Goal: Information Seeking & Learning: Check status

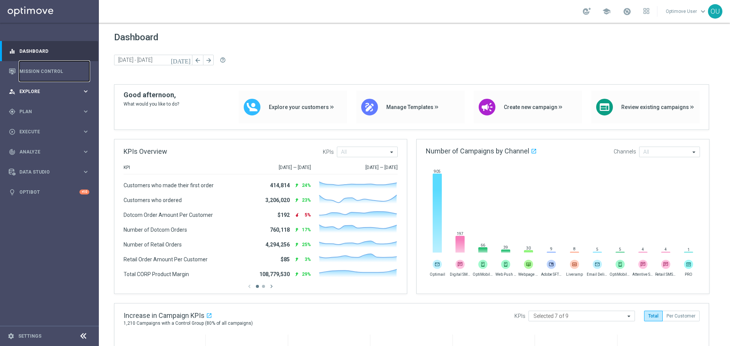
click at [57, 81] on accordion "equalizer Dashboard Mission Control" at bounding box center [49, 121] width 98 height 161
click at [58, 90] on span "Explore" at bounding box center [50, 91] width 63 height 5
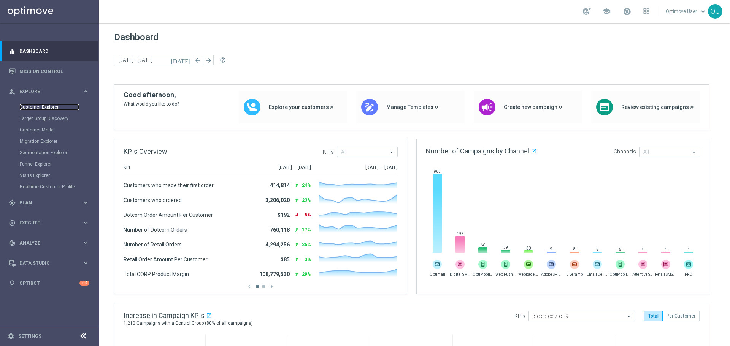
click at [51, 107] on link "Customer Explorer" at bounding box center [49, 107] width 59 height 6
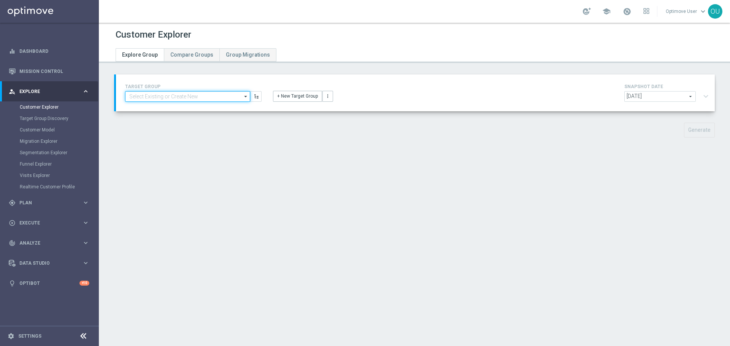
click at [234, 94] on input at bounding box center [187, 96] width 125 height 11
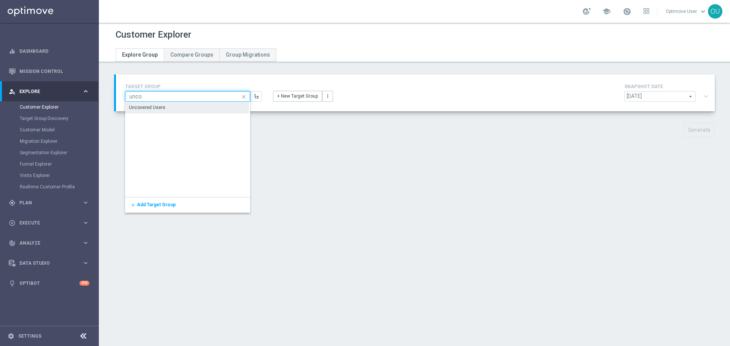
type input "unco"
click at [207, 105] on div "Uncovered Users" at bounding box center [187, 107] width 124 height 11
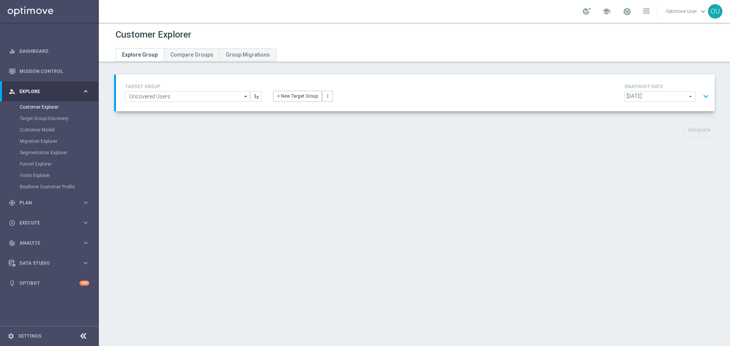
click at [700, 96] on button "expand_more" at bounding box center [705, 96] width 11 height 14
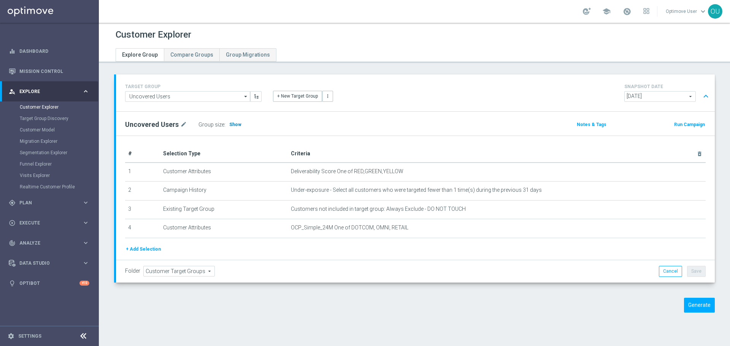
click at [232, 121] on h3 "Show" at bounding box center [236, 125] width 14 height 8
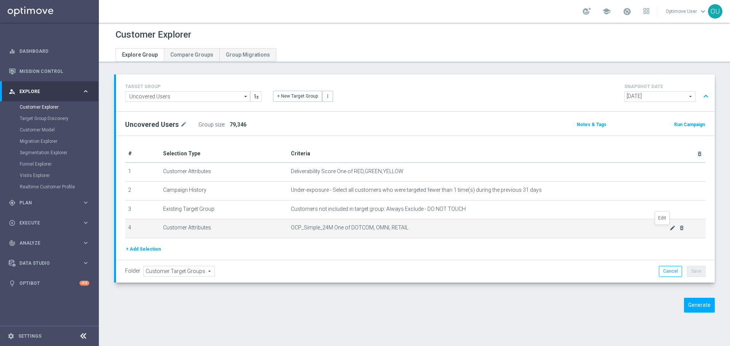
click at [670, 231] on icon "mode_edit" at bounding box center [673, 228] width 6 height 6
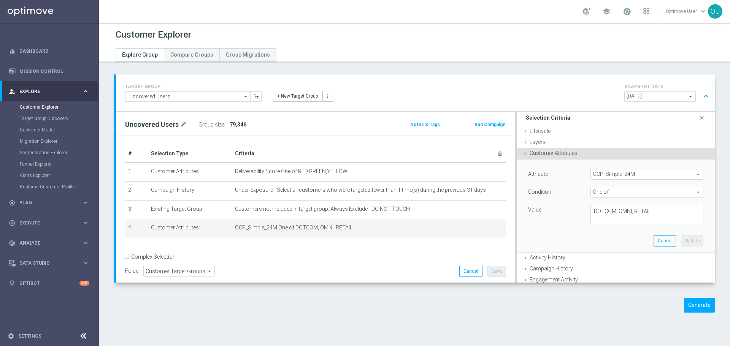
click at [645, 170] on span "OCP_Simple_24M" at bounding box center [647, 175] width 112 height 10
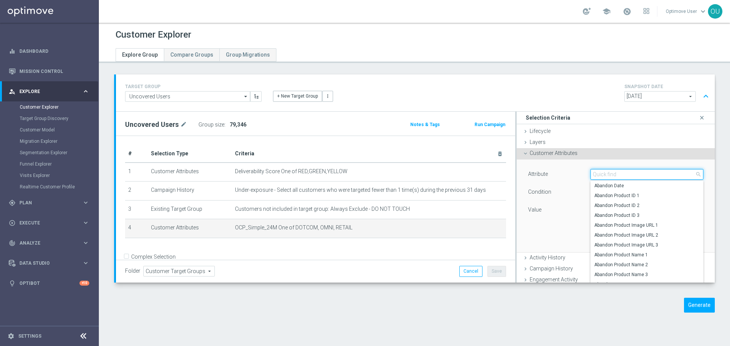
click at [645, 173] on input "search" at bounding box center [646, 174] width 113 height 11
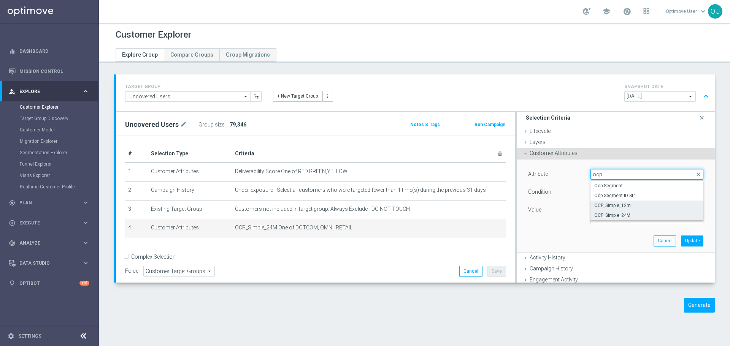
type input "ocp"
click at [628, 204] on span "OCP_Simple_12m" at bounding box center [646, 206] width 105 height 6
type input "OCP_Simple_12m"
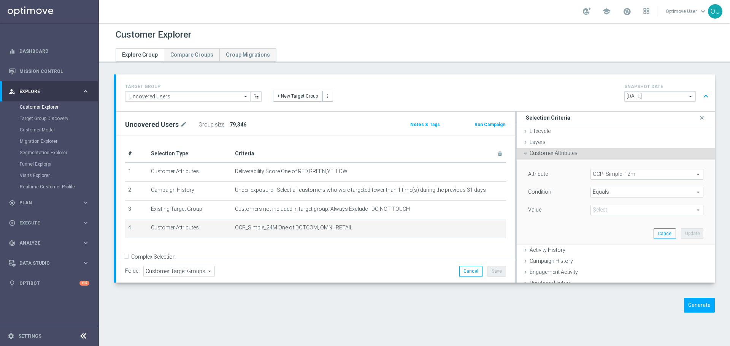
click at [610, 212] on span at bounding box center [647, 210] width 112 height 10
click at [615, 192] on span "Equals" at bounding box center [647, 192] width 112 height 10
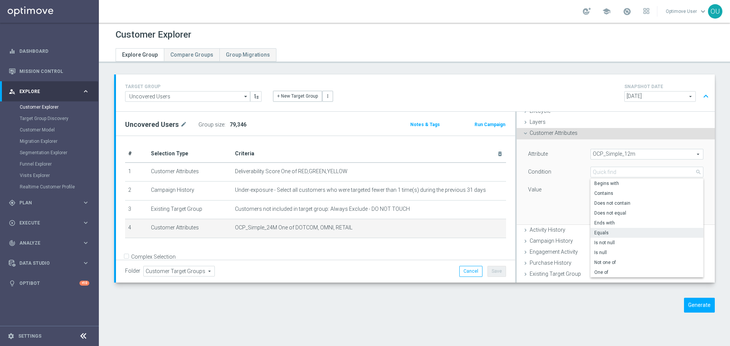
scroll to position [38, 0]
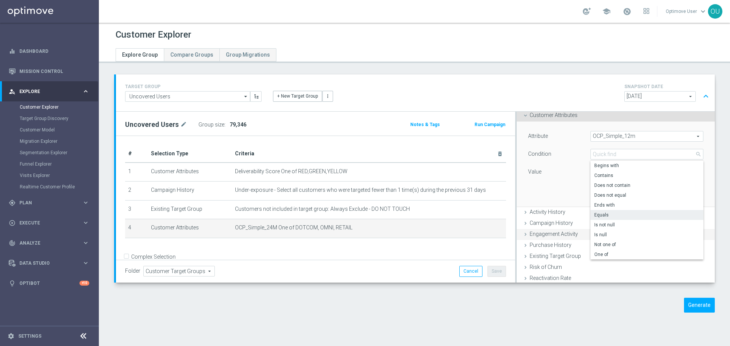
click at [609, 252] on span "One of" at bounding box center [646, 255] width 105 height 6
type input "One of"
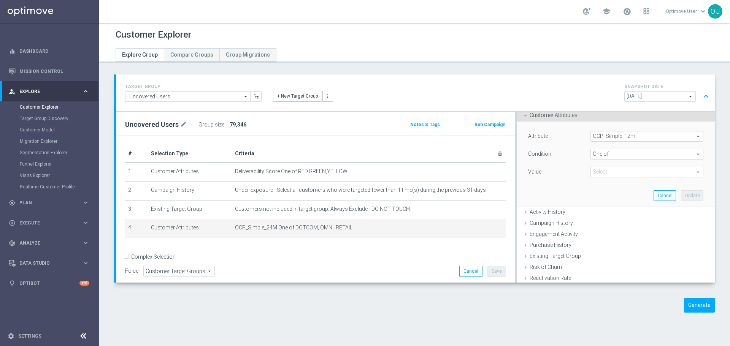
click at [614, 172] on span at bounding box center [647, 172] width 112 height 10
click at [610, 195] on span "DOTCOM" at bounding box center [652, 193] width 102 height 6
click at [601, 195] on input "DOTCOM" at bounding box center [598, 193] width 5 height 5
checkbox input "true"
type input "DOTCOM"
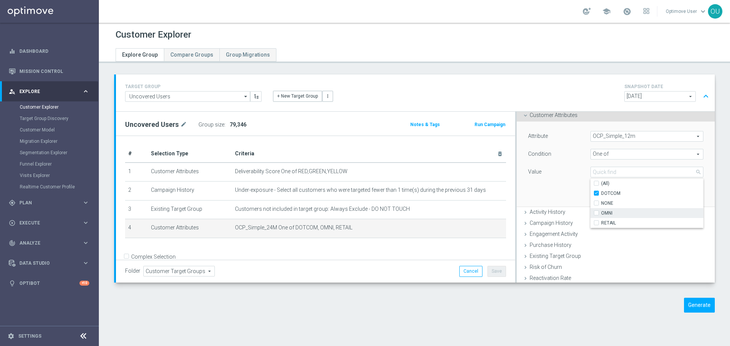
click at [611, 214] on span "OMNI" at bounding box center [652, 213] width 102 height 6
click at [601, 214] on input "OMNI" at bounding box center [598, 213] width 5 height 5
checkbox input "true"
type input "Selected 2 of 4"
drag, startPoint x: 613, startPoint y: 235, endPoint x: 614, endPoint y: 225, distance: 10.3
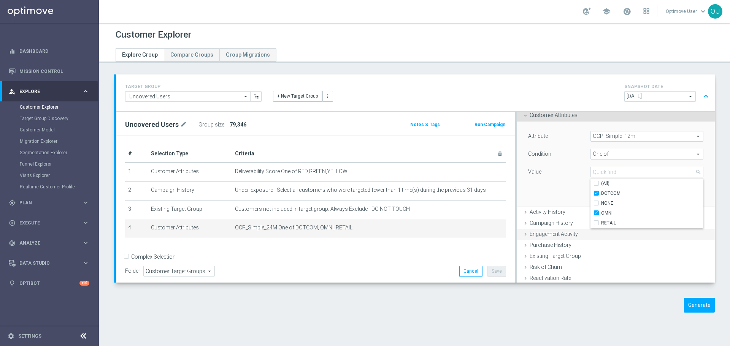
click at [613, 235] on div "Engagement Activity done" at bounding box center [616, 234] width 198 height 11
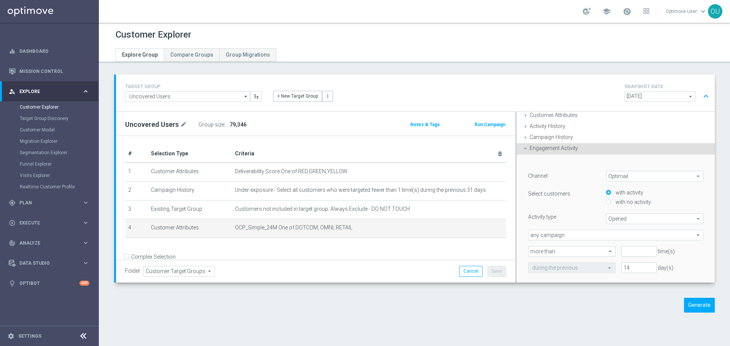
click at [579, 151] on div "Engagement Activity done" at bounding box center [616, 148] width 198 height 11
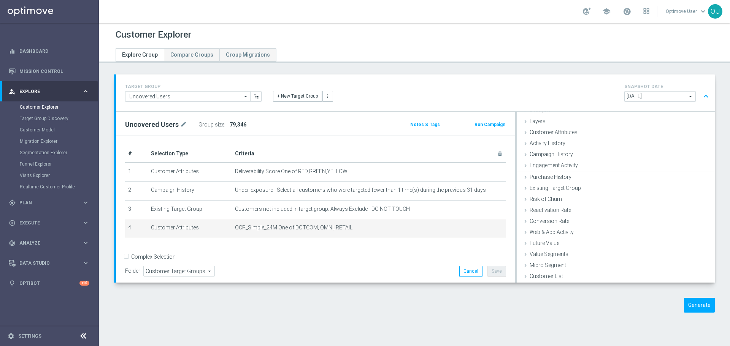
scroll to position [0, 0]
click at [578, 157] on div "Customer Attributes done" at bounding box center [616, 153] width 198 height 11
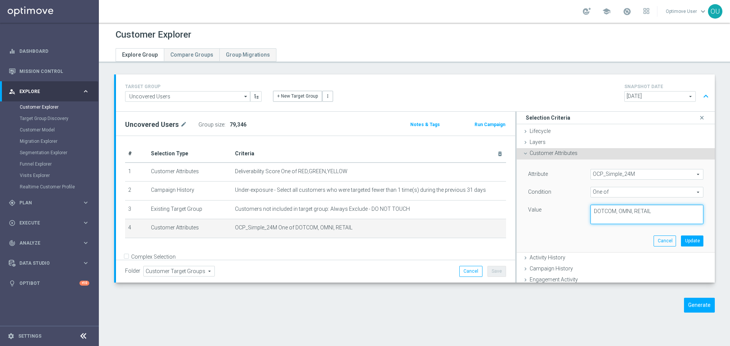
click at [638, 214] on textarea "DOTCOM, OMNI, RETAIL" at bounding box center [646, 215] width 113 height 20
click at [621, 175] on span "OCP_Simple_24M" at bounding box center [647, 175] width 112 height 10
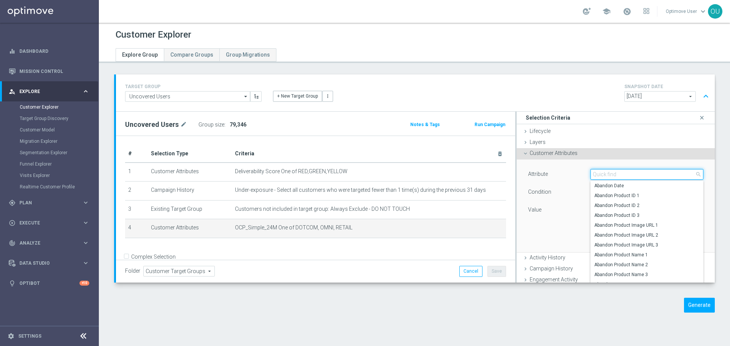
click at [616, 174] on input "search" at bounding box center [646, 174] width 113 height 11
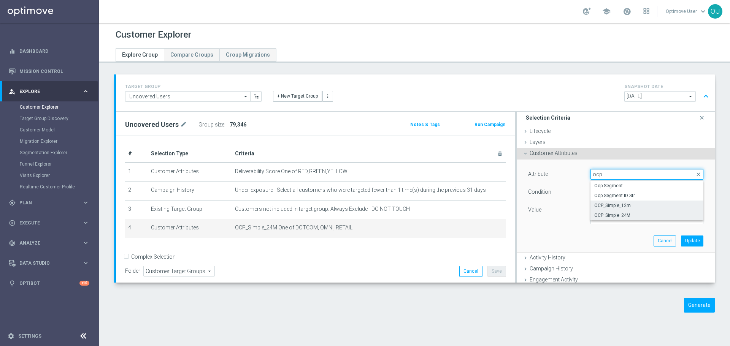
type input "ocp"
click at [618, 207] on span "OCP_Simple_12m" at bounding box center [646, 206] width 105 height 6
type input "OCP_Simple_12m"
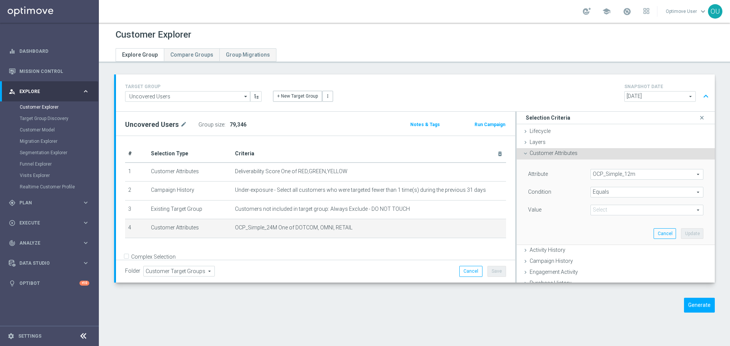
click at [616, 208] on span at bounding box center [647, 210] width 112 height 10
click at [616, 195] on span "Equals" at bounding box center [647, 192] width 112 height 10
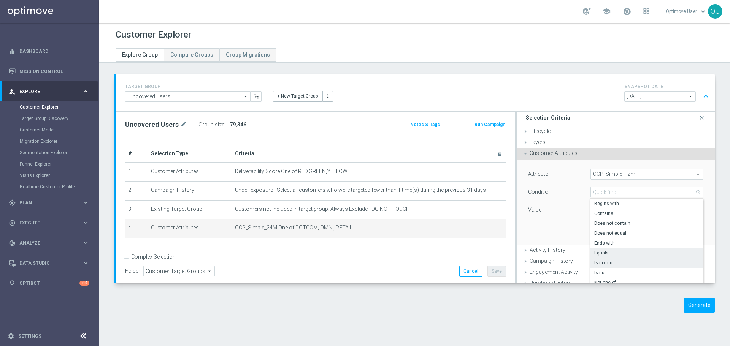
scroll to position [38, 0]
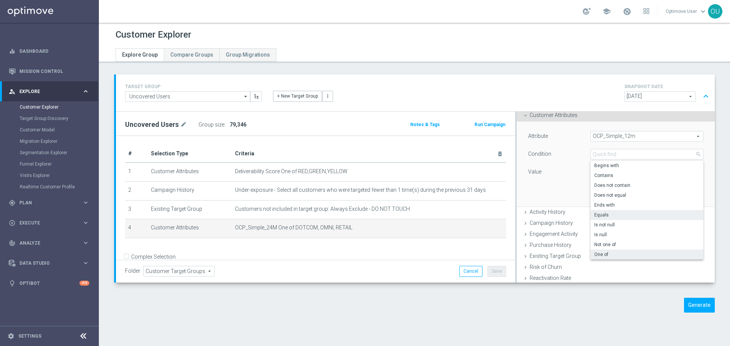
click at [607, 252] on span "One of" at bounding box center [646, 255] width 105 height 6
type input "One of"
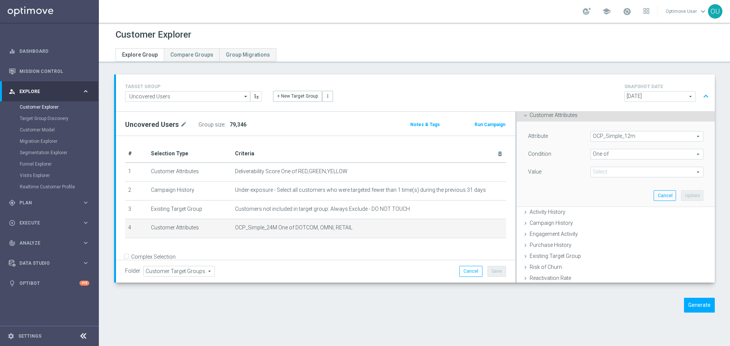
click at [603, 168] on span at bounding box center [647, 172] width 112 height 10
click at [611, 194] on span "DOTCOM" at bounding box center [652, 193] width 102 height 6
click at [601, 194] on input "DOTCOM" at bounding box center [598, 193] width 5 height 5
checkbox input "true"
type input "DOTCOM"
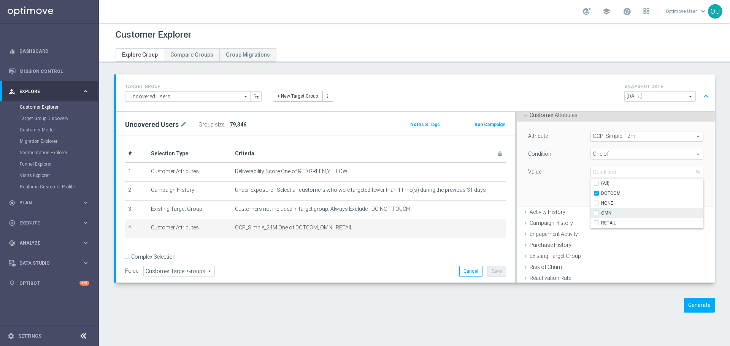
click at [611, 212] on span "OMNI" at bounding box center [652, 213] width 102 height 6
click at [601, 212] on input "OMNI" at bounding box center [598, 213] width 5 height 5
checkbox input "true"
type input "Selected 2 of 4"
click at [609, 221] on span "RETAIL" at bounding box center [652, 223] width 102 height 6
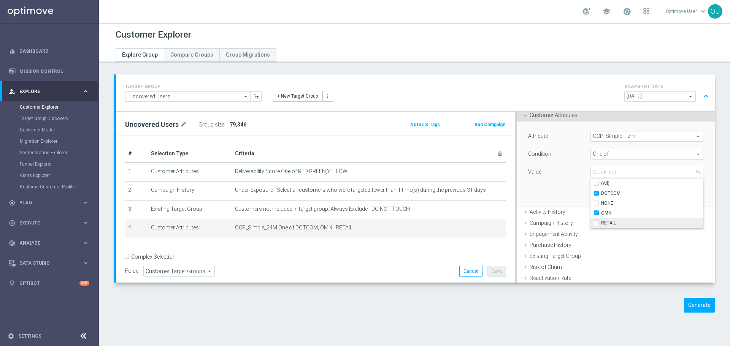
click at [601, 221] on input "RETAIL" at bounding box center [598, 223] width 5 height 5
checkbox input "true"
type input "Selected 3 of 4"
click at [573, 183] on div "Attribute OCP_Simple_12m OCP_Simple_12m arrow_drop_down search Condition One of…" at bounding box center [615, 164] width 187 height 85
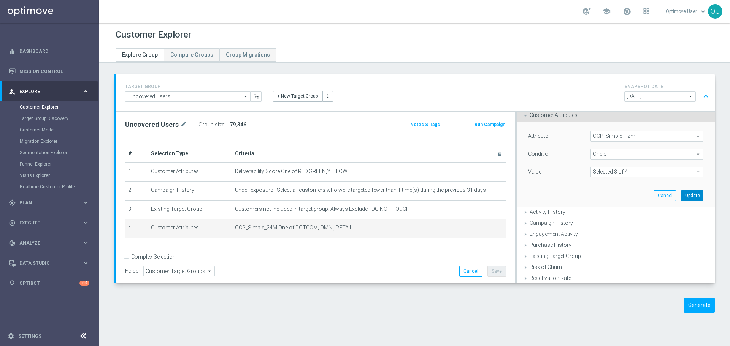
click at [681, 194] on button "Update" at bounding box center [692, 195] width 22 height 11
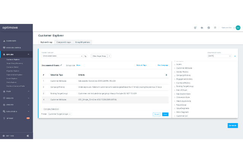
scroll to position [20, 0]
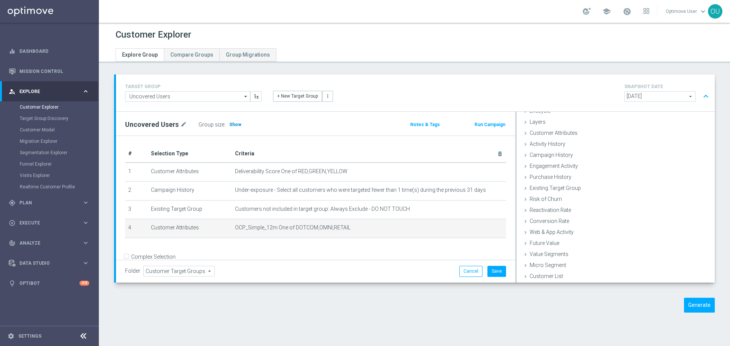
click at [233, 124] on span "Show" at bounding box center [235, 124] width 12 height 5
click at [704, 305] on button "Generate" at bounding box center [699, 305] width 31 height 15
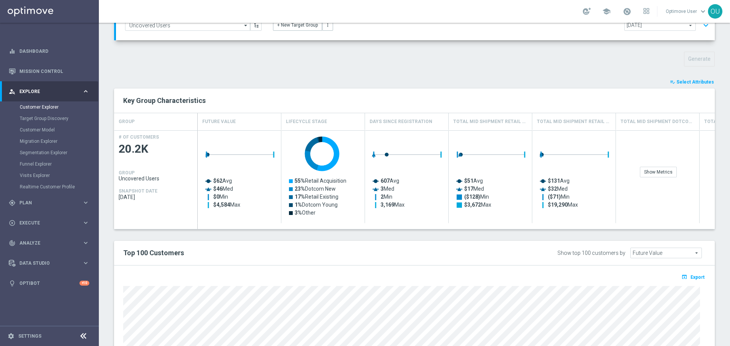
scroll to position [76, 0]
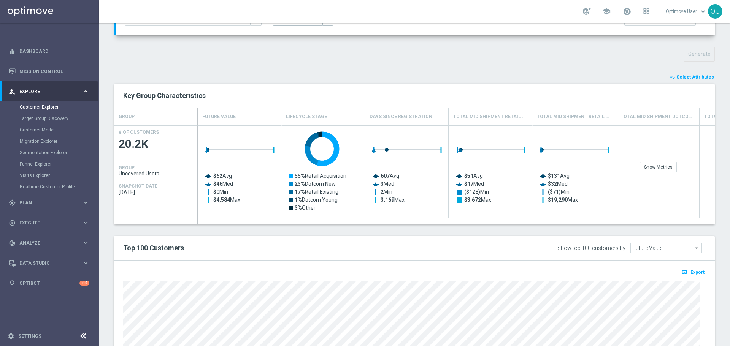
click at [386, 73] on div "playlist_add_check Select Attributes" at bounding box center [414, 77] width 612 height 8
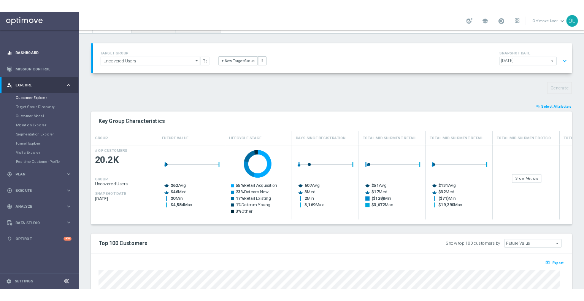
scroll to position [0, 0]
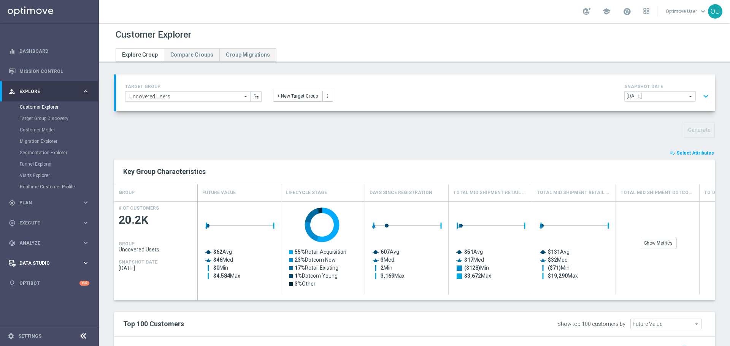
click at [69, 266] on div "Data Studio" at bounding box center [45, 263] width 73 height 7
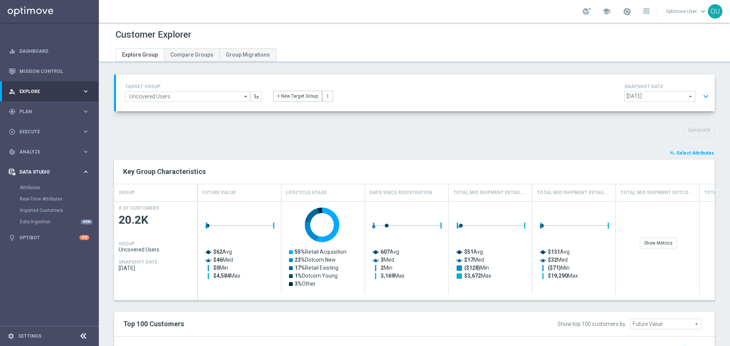
click at [51, 168] on div "Data Studio keyboard_arrow_right" at bounding box center [49, 172] width 98 height 20
click at [57, 154] on span "Analyze" at bounding box center [50, 152] width 63 height 5
click at [35, 224] on span "BI Studio" at bounding box center [47, 224] width 54 height 5
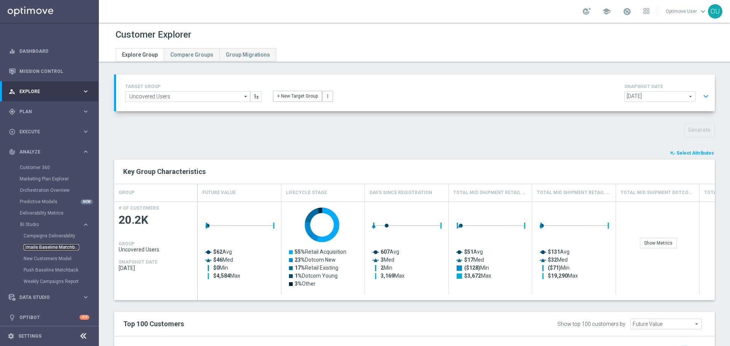
click at [57, 248] on link "Emails Baseline Matchback" at bounding box center [52, 247] width 56 height 6
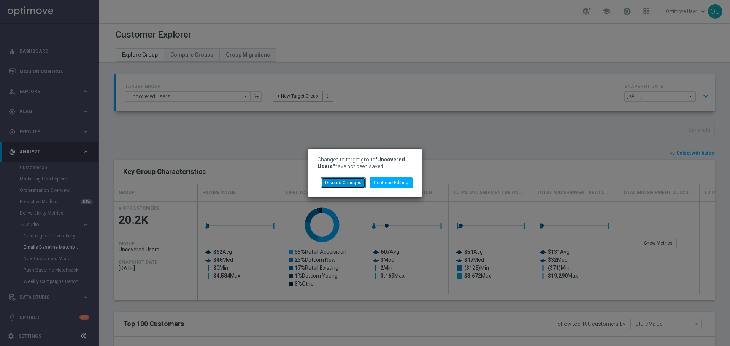
click at [347, 184] on button "Discard Changes" at bounding box center [343, 183] width 45 height 11
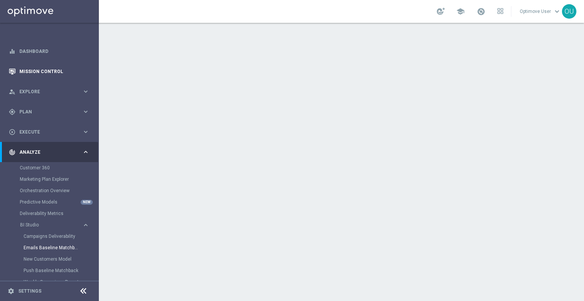
click at [37, 70] on link "Mission Control" at bounding box center [54, 71] width 70 height 20
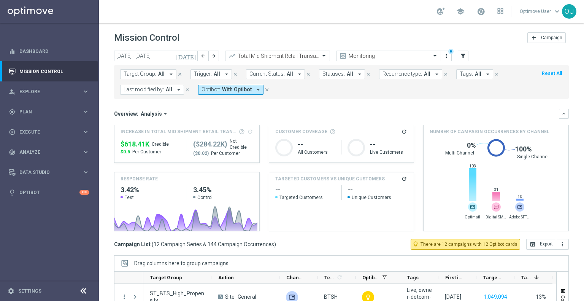
click at [193, 56] on icon "[DATE]" at bounding box center [186, 55] width 21 height 7
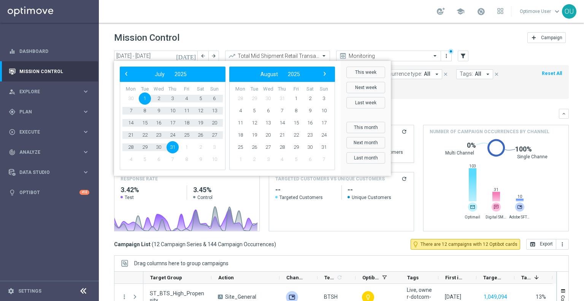
click at [199, 38] on div "Mission Control add Campaign" at bounding box center [341, 37] width 455 height 15
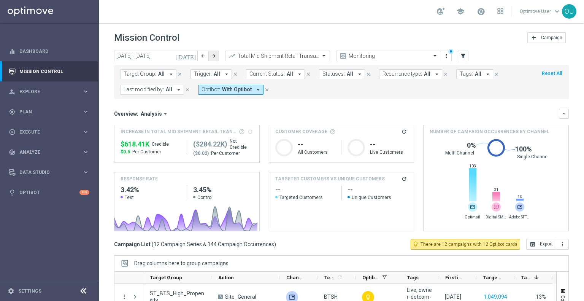
click at [213, 52] on button "arrow_forward" at bounding box center [213, 56] width 11 height 11
type input "[DATE] - [DATE]"
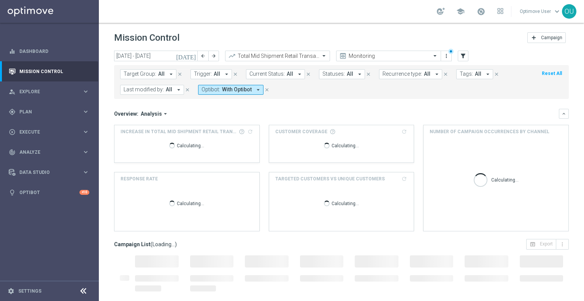
click at [255, 90] on icon "arrow_drop_down" at bounding box center [258, 89] width 7 height 7
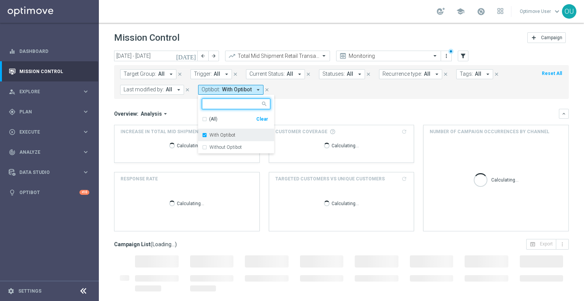
click at [218, 134] on label "With Optibot" at bounding box center [222, 135] width 26 height 5
click at [344, 111] on div "Overview: Analysis arrow_drop_down" at bounding box center [336, 113] width 445 height 7
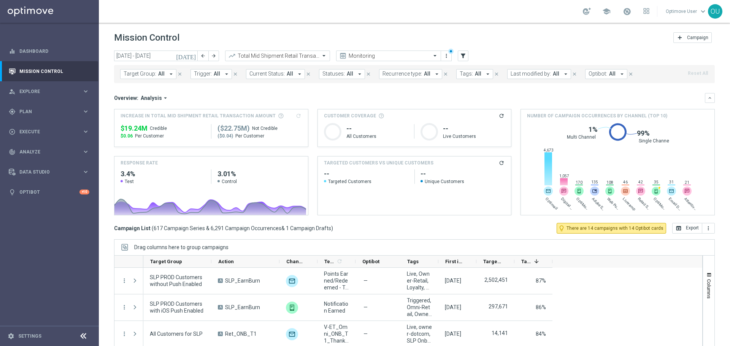
click at [470, 70] on button "Tags: All arrow_drop_down" at bounding box center [474, 74] width 37 height 10
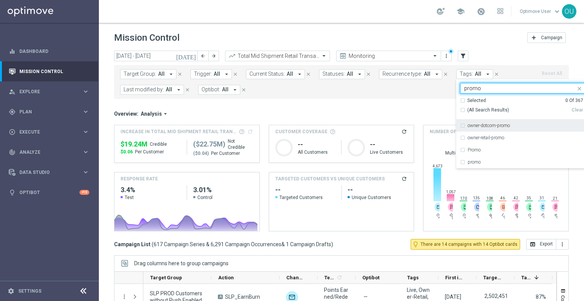
click at [460, 110] on div "(All Search Results)" at bounding box center [515, 110] width 111 height 6
type input "promo"
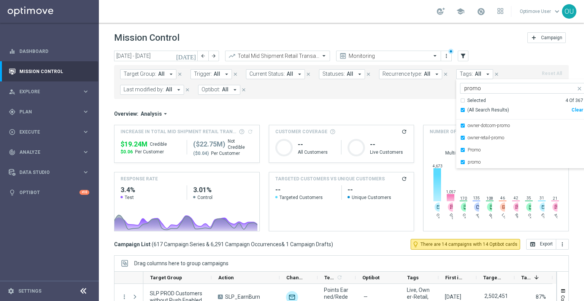
click at [437, 106] on mini-dashboard "Overview: Analysis arrow_drop_down keyboard_arrow_down Increase In Total Mid Sh…" at bounding box center [341, 169] width 455 height 140
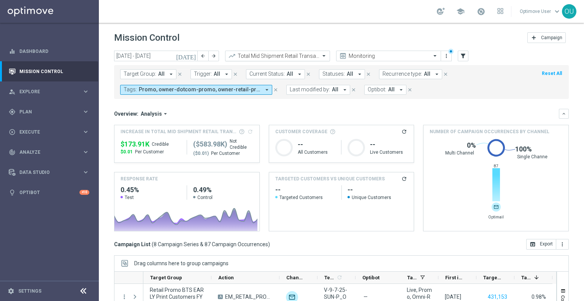
click at [317, 55] on div at bounding box center [277, 56] width 104 height 6
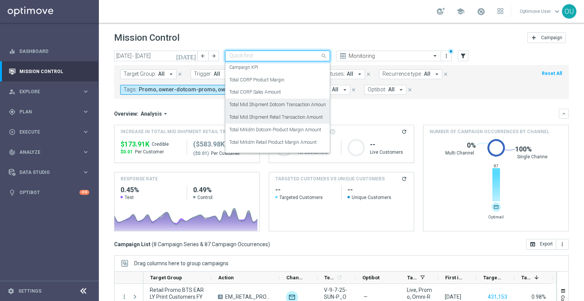
click at [310, 105] on label "Total Mid Shipment Dotcom Transaction Amount" at bounding box center [278, 105] width 98 height 6
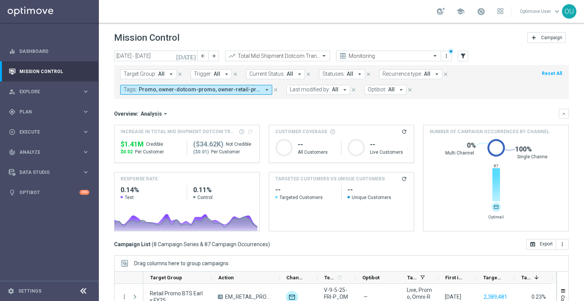
click at [268, 90] on icon "arrow_drop_down" at bounding box center [266, 89] width 7 height 7
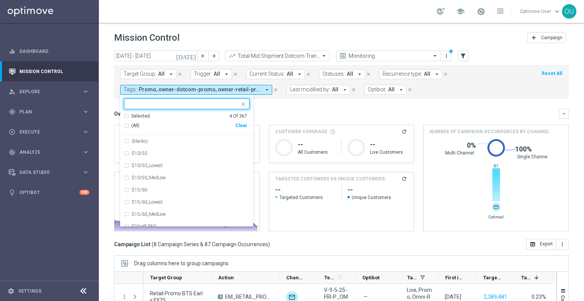
click at [129, 124] on div "(All)" at bounding box center [179, 125] width 111 height 6
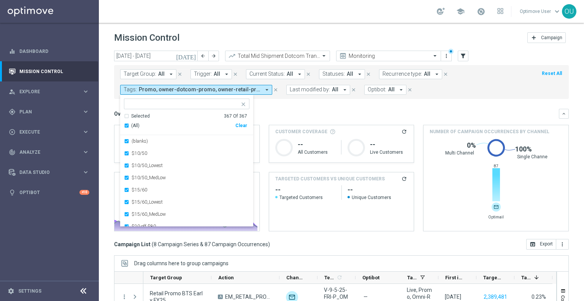
click at [174, 103] on input "text" at bounding box center [183, 104] width 111 height 6
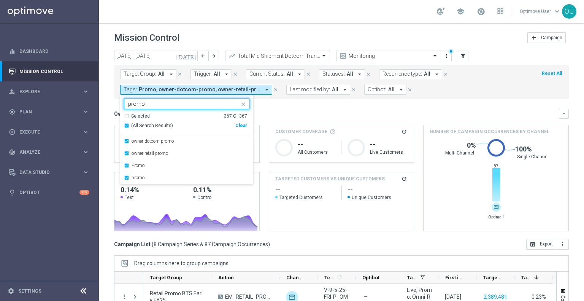
click at [124, 126] on div "(All Search Results)" at bounding box center [179, 125] width 111 height 6
type input "promo"
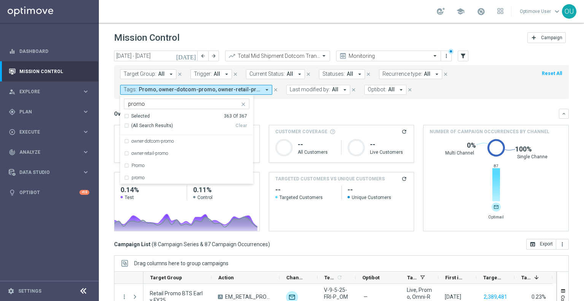
click at [277, 115] on div "Overview: Analysis arrow_drop_down" at bounding box center [336, 113] width 445 height 7
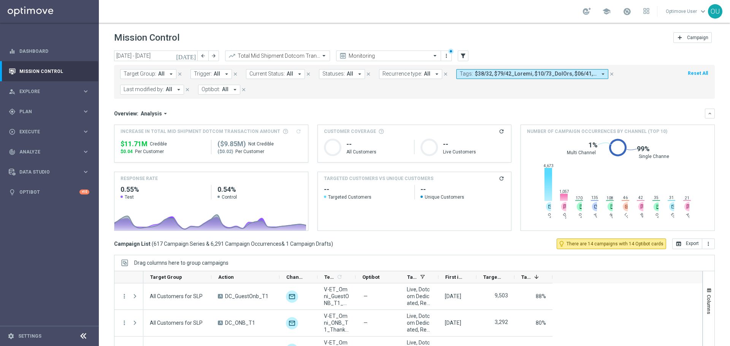
click at [205, 73] on span "Trigger:" at bounding box center [203, 74] width 18 height 6
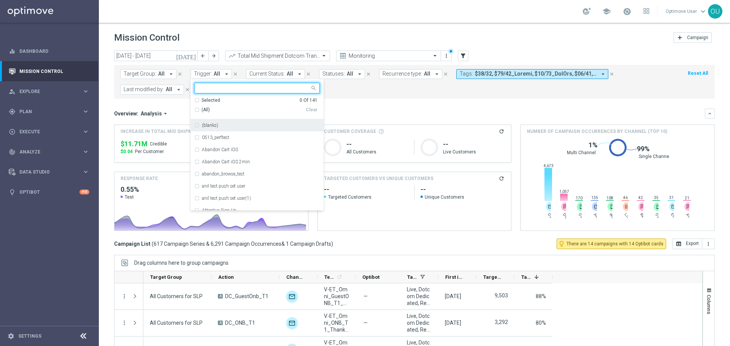
click at [227, 122] on div "(blanks)" at bounding box center [256, 125] width 125 height 12
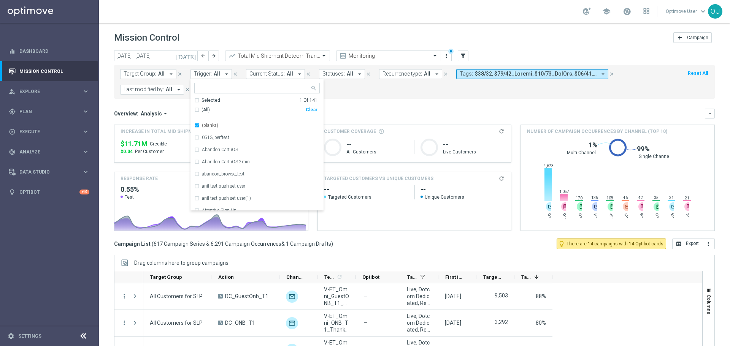
click at [396, 90] on form "Target Group: All arrow_drop_down close Trigger: All arrow_drop_down (blanks) S…" at bounding box center [397, 81] width 555 height 25
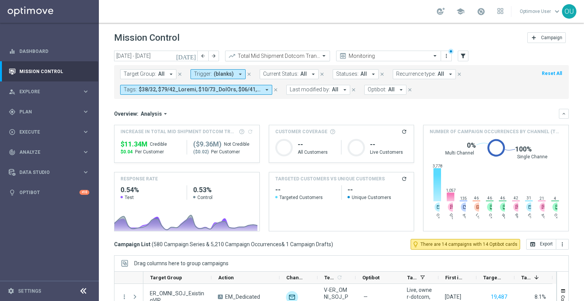
click at [284, 62] on div "Target Group: All arrow_drop_down close Trigger: (blanks) arrow_drop_down close…" at bounding box center [341, 80] width 455 height 37
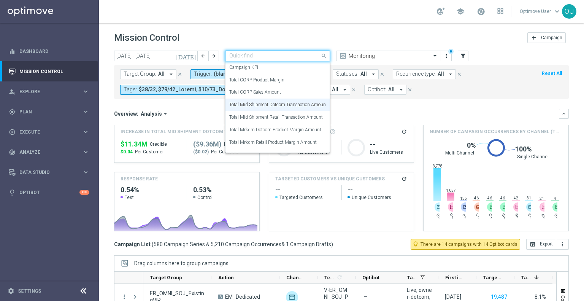
click at [287, 58] on input "text" at bounding box center [269, 56] width 81 height 6
click at [294, 115] on label "Total Mid Shipment Retail Transaction Amount" at bounding box center [276, 117] width 94 height 6
